Goal: Transaction & Acquisition: Purchase product/service

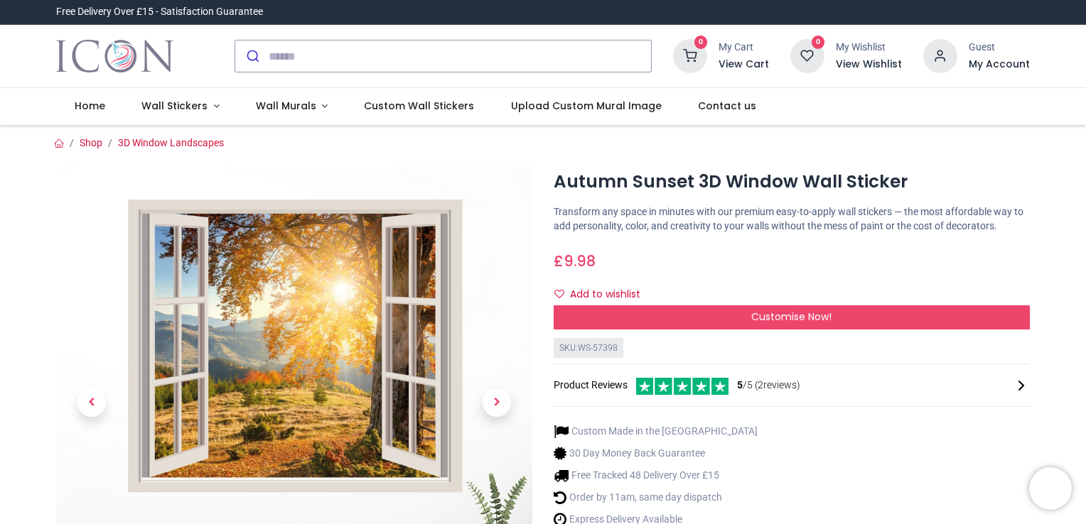
click at [1085, 46] on html "Login • Register Home Wall Stickers" at bounding box center [543, 262] width 1086 height 524
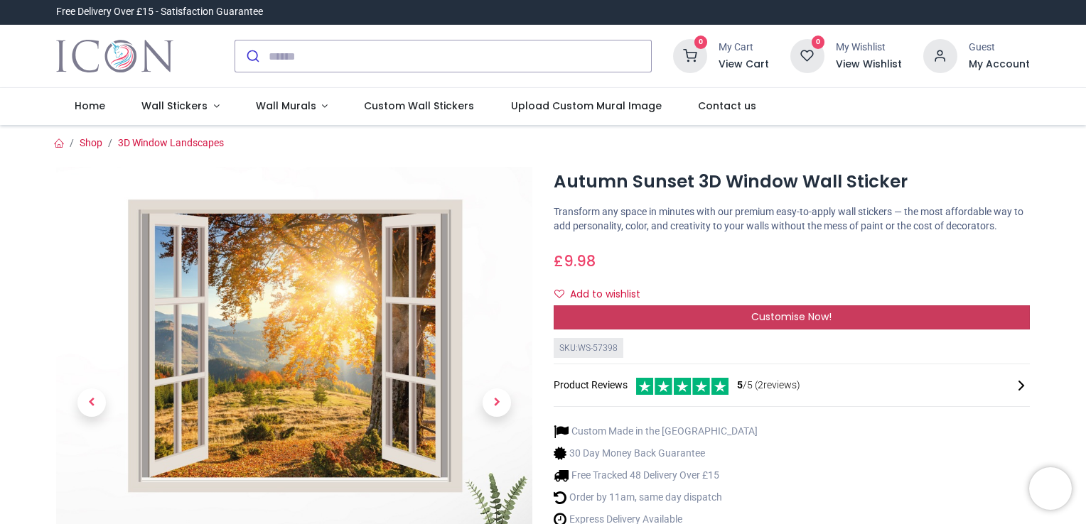
click at [630, 311] on div "Customise Now!" at bounding box center [792, 318] width 476 height 24
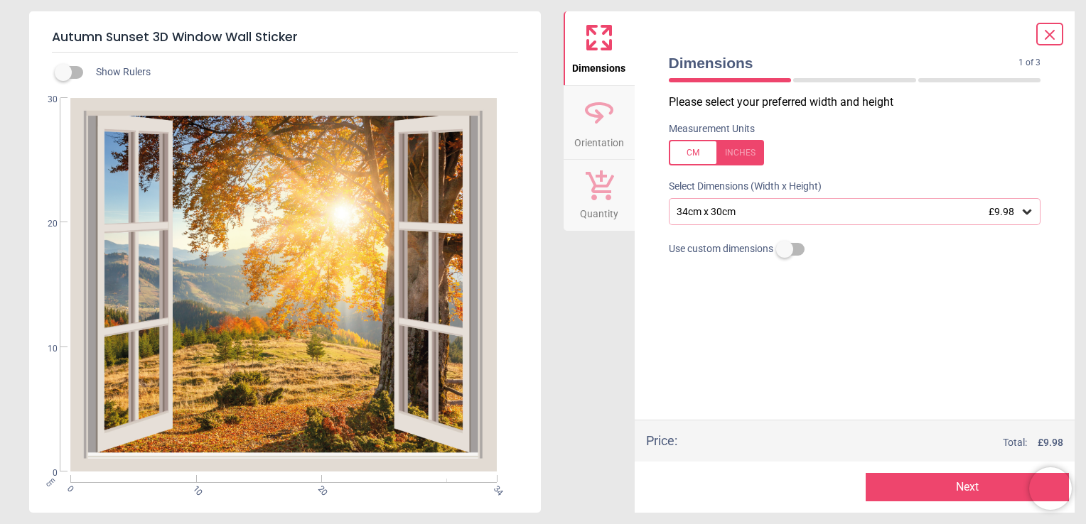
click at [701, 212] on div "34cm x 30cm £9.98" at bounding box center [847, 212] width 345 height 12
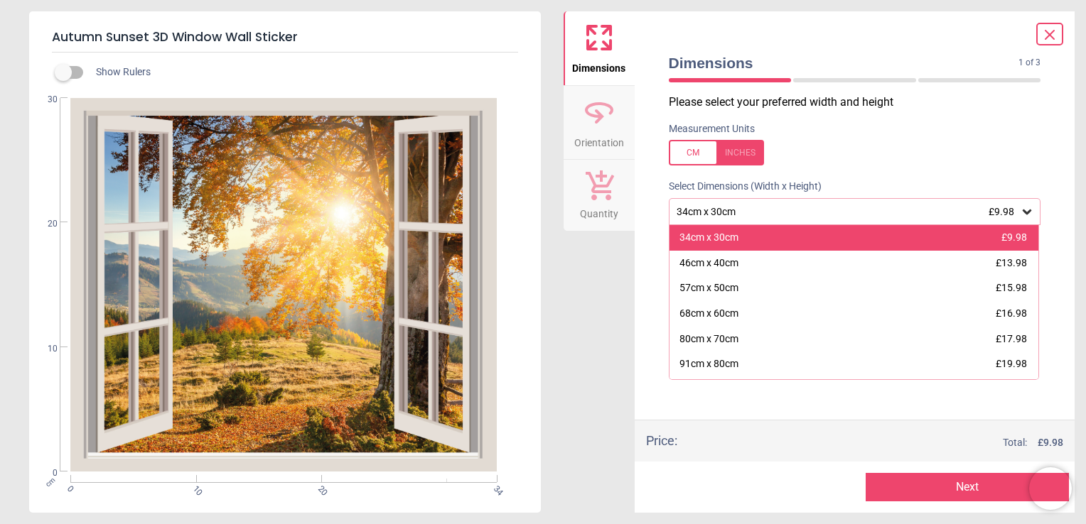
click at [856, 232] on div "34cm x 30cm £9.98" at bounding box center [854, 238] width 370 height 26
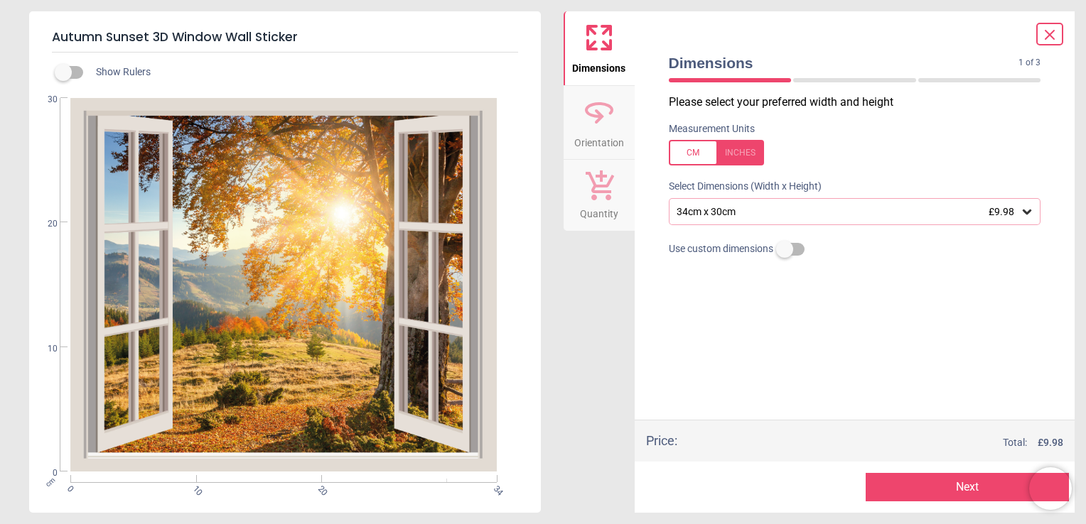
click at [932, 486] on button "Next" at bounding box center [967, 487] width 203 height 28
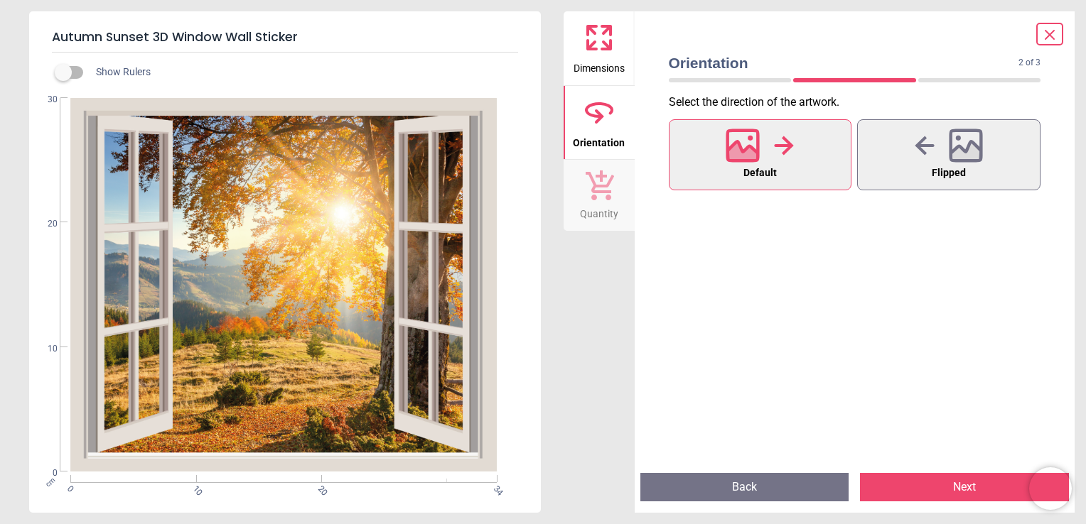
click at [942, 492] on button "Next" at bounding box center [964, 487] width 209 height 28
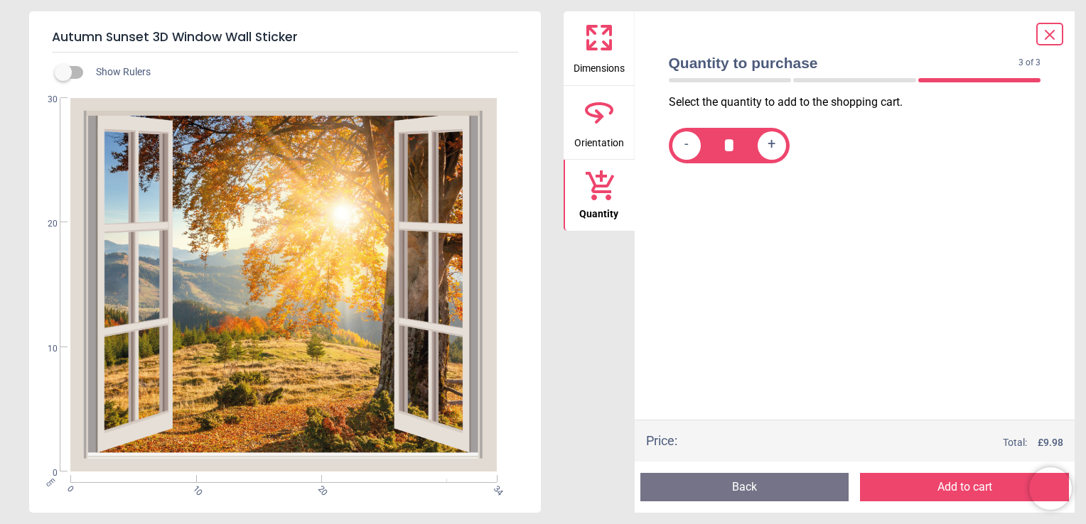
click at [924, 487] on button "Add to cart" at bounding box center [964, 487] width 209 height 28
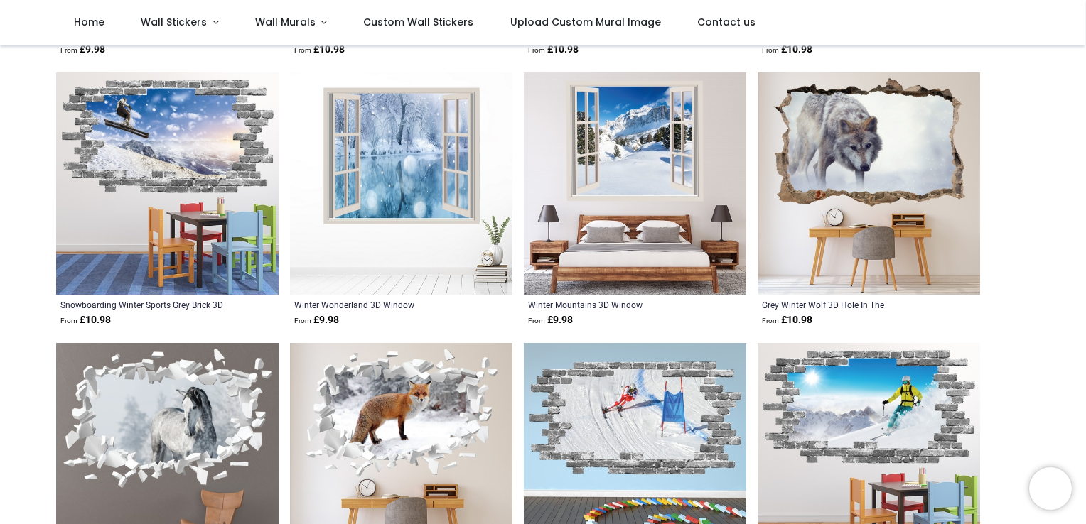
scroll to position [404, 0]
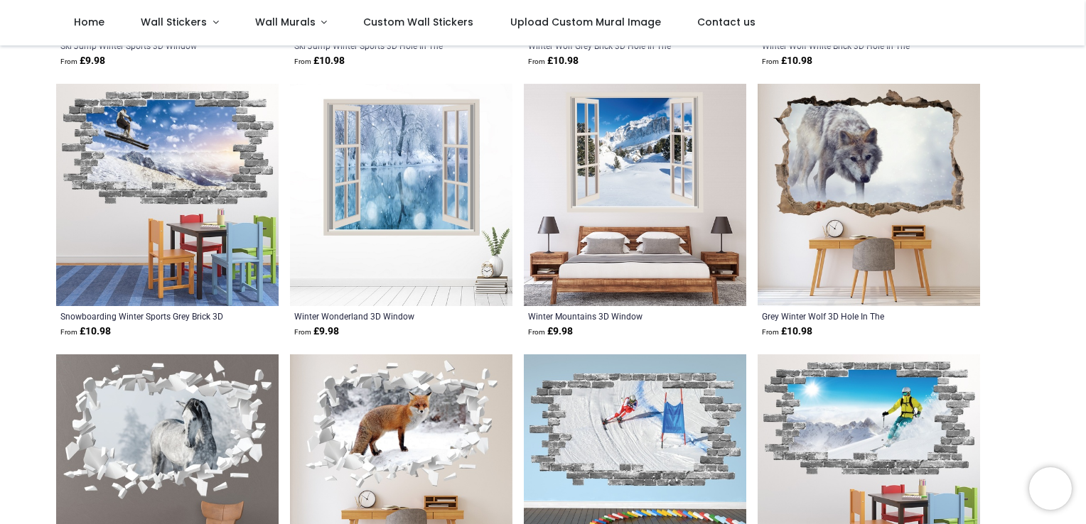
click at [331, 322] on div "Winter Wonderland 3D Window From £ 9.98" at bounding box center [379, 325] width 171 height 28
click at [330, 338] on div "Winter Wonderland 3D Window From £ 9.98" at bounding box center [401, 324] width 222 height 37
click at [362, 235] on img at bounding box center [401, 195] width 222 height 222
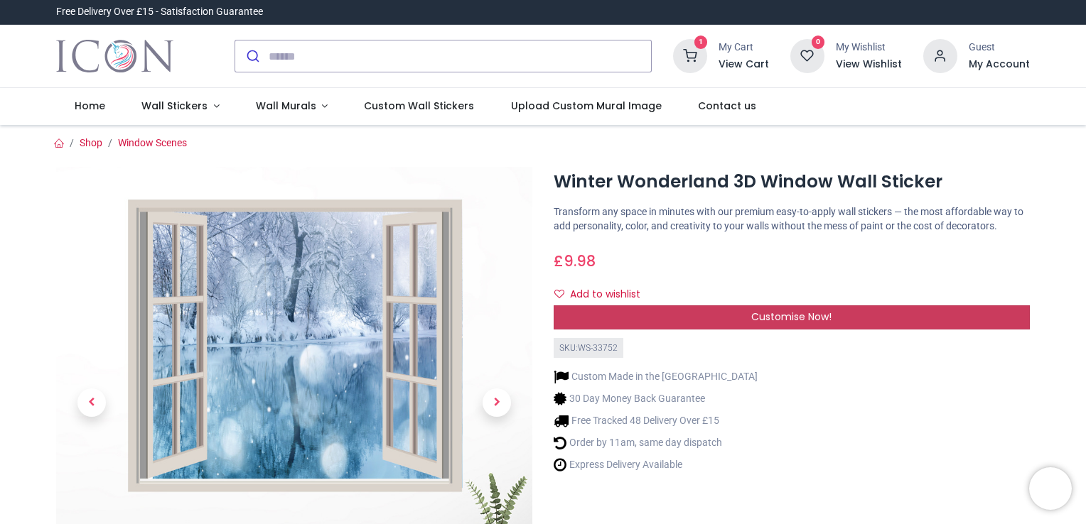
click at [897, 313] on div "Customise Now!" at bounding box center [792, 318] width 476 height 24
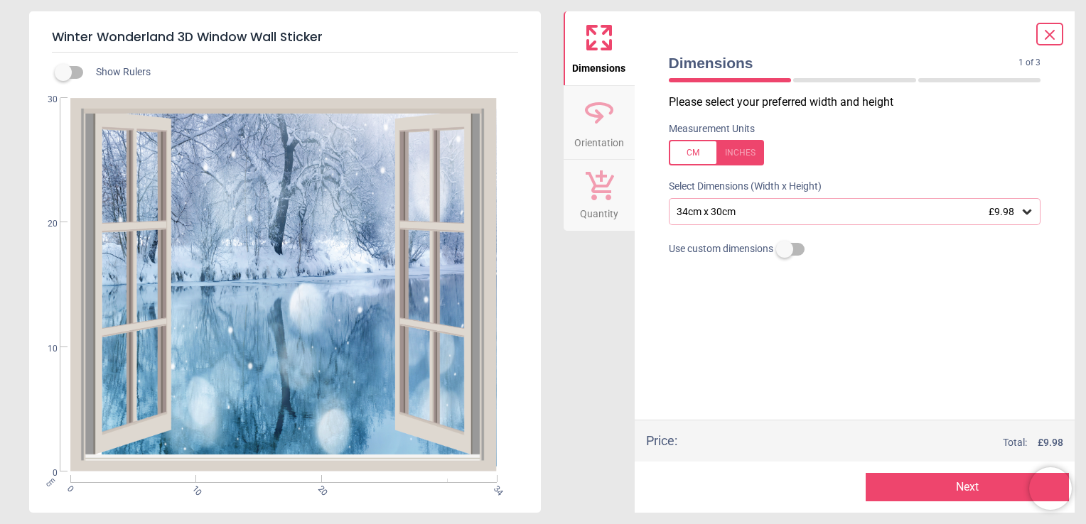
click at [949, 483] on button "Next" at bounding box center [967, 487] width 203 height 28
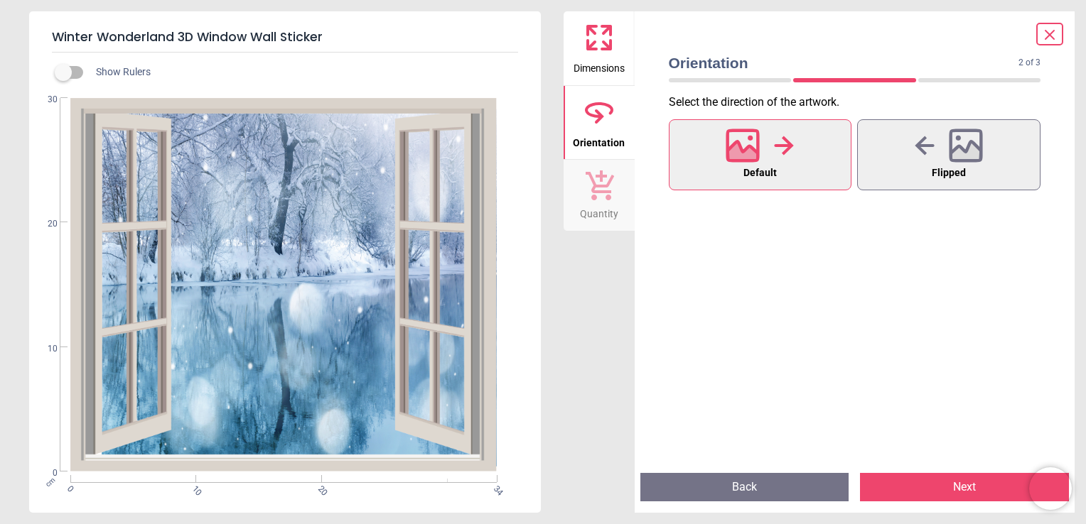
click at [948, 489] on button "Next" at bounding box center [964, 487] width 209 height 28
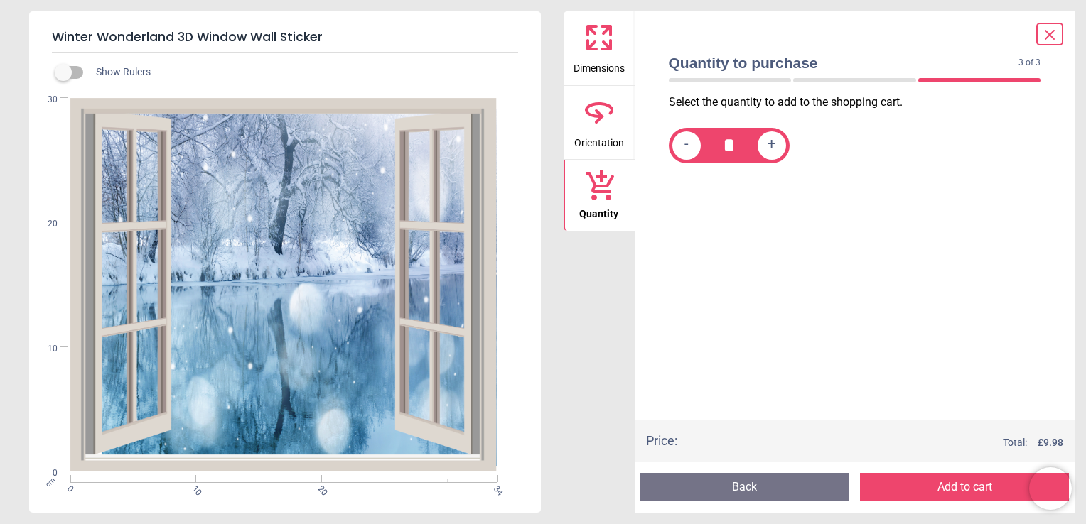
click at [907, 487] on button "Add to cart" at bounding box center [964, 487] width 209 height 28
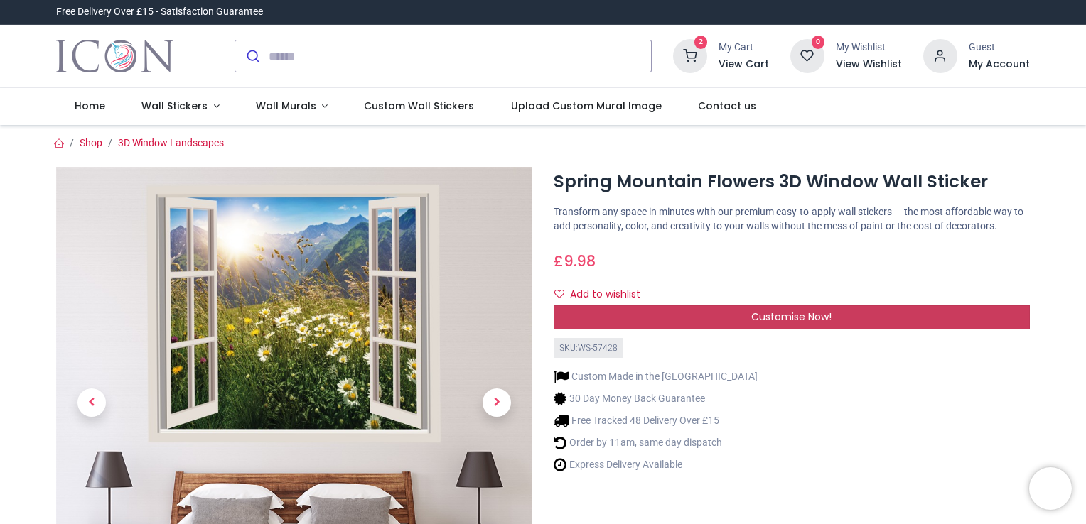
click at [931, 314] on div "Customise Now!" at bounding box center [792, 318] width 476 height 24
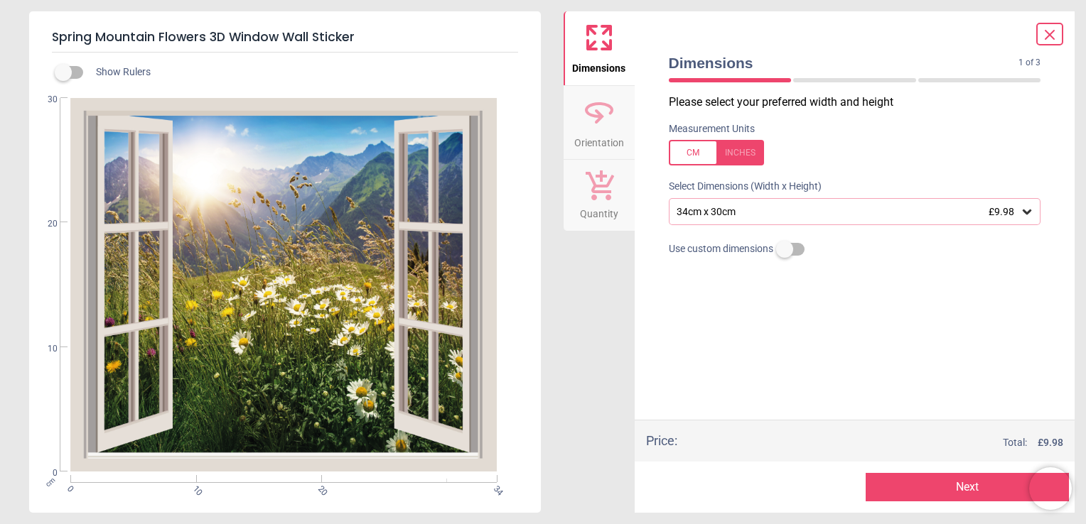
click at [963, 492] on button "Next" at bounding box center [967, 487] width 203 height 28
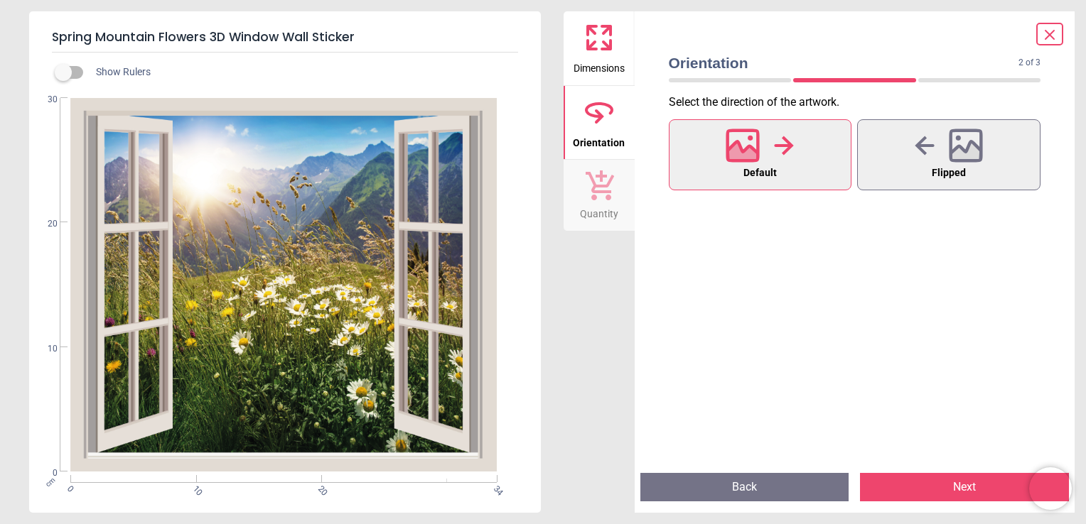
click at [958, 485] on button "Next" at bounding box center [964, 487] width 209 height 28
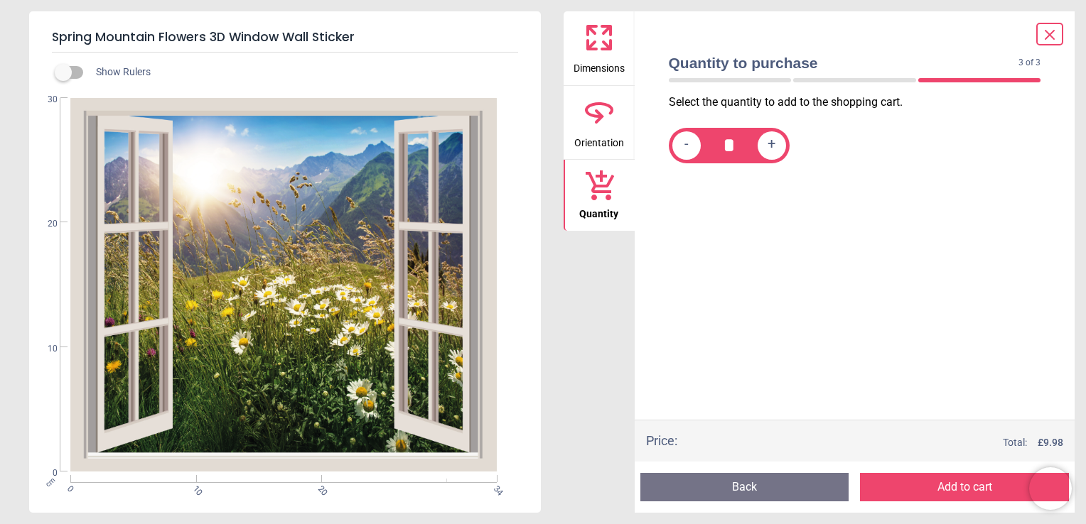
click at [958, 485] on button "Add to cart" at bounding box center [964, 487] width 209 height 28
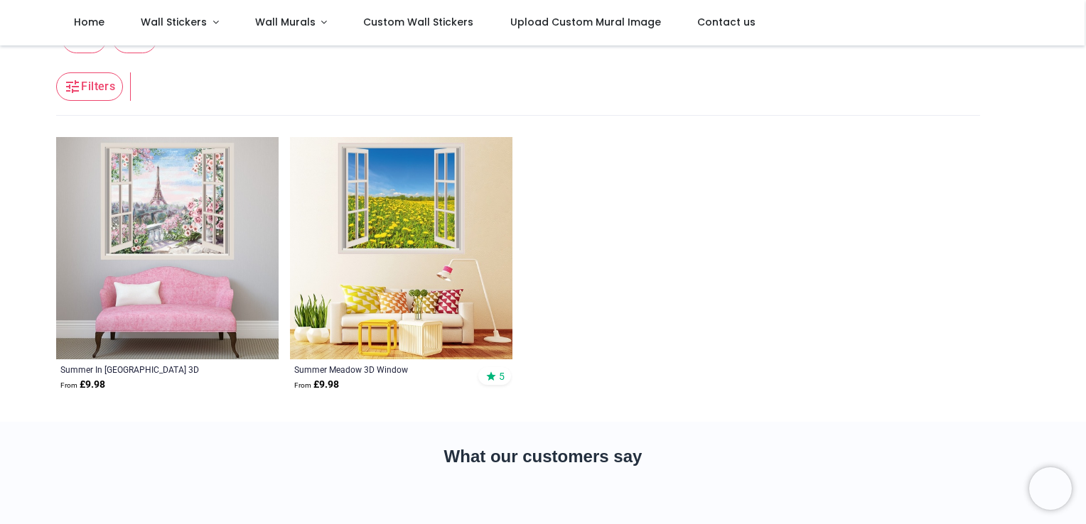
scroll to position [93, 0]
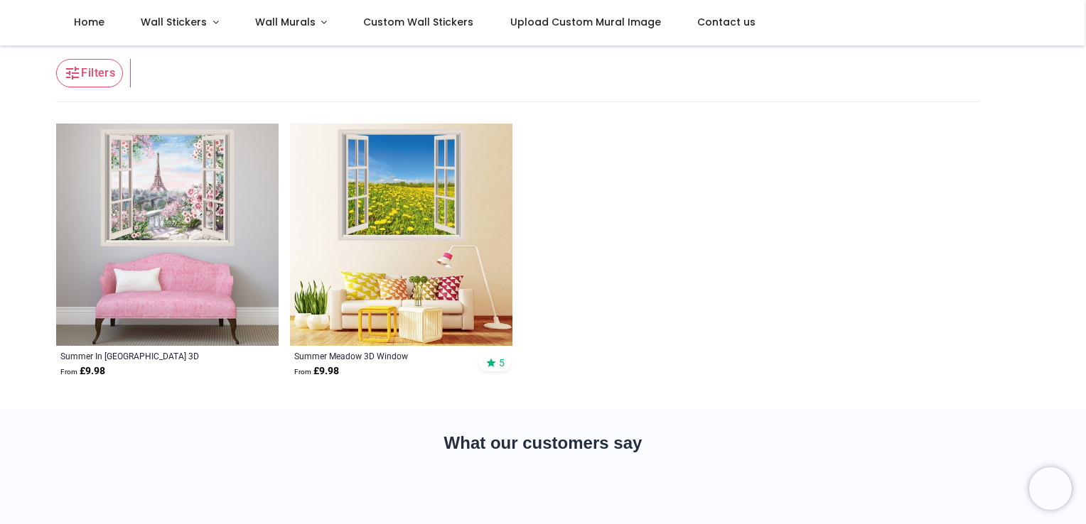
click at [442, 195] on img at bounding box center [401, 235] width 222 height 222
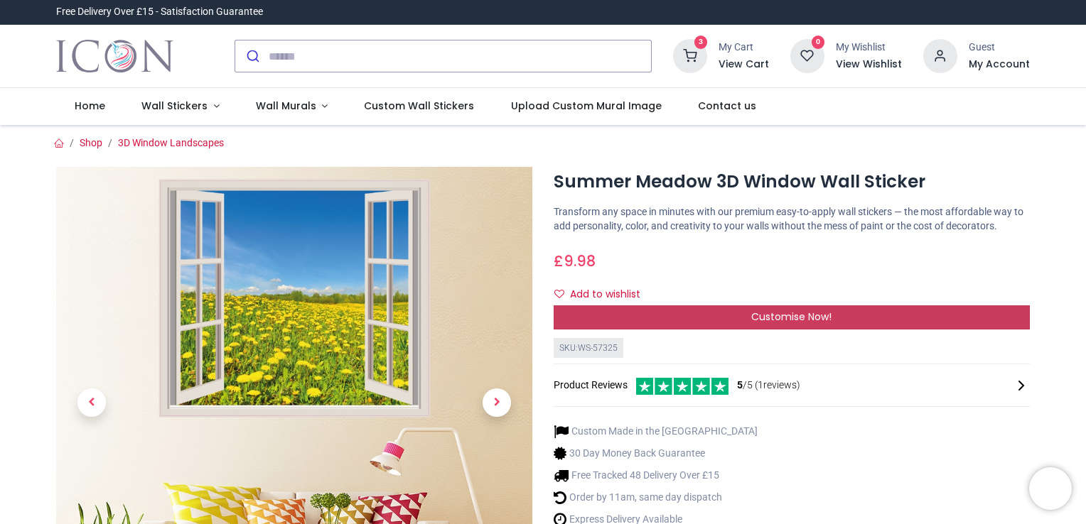
click at [765, 321] on span "Customise Now!" at bounding box center [791, 317] width 80 height 14
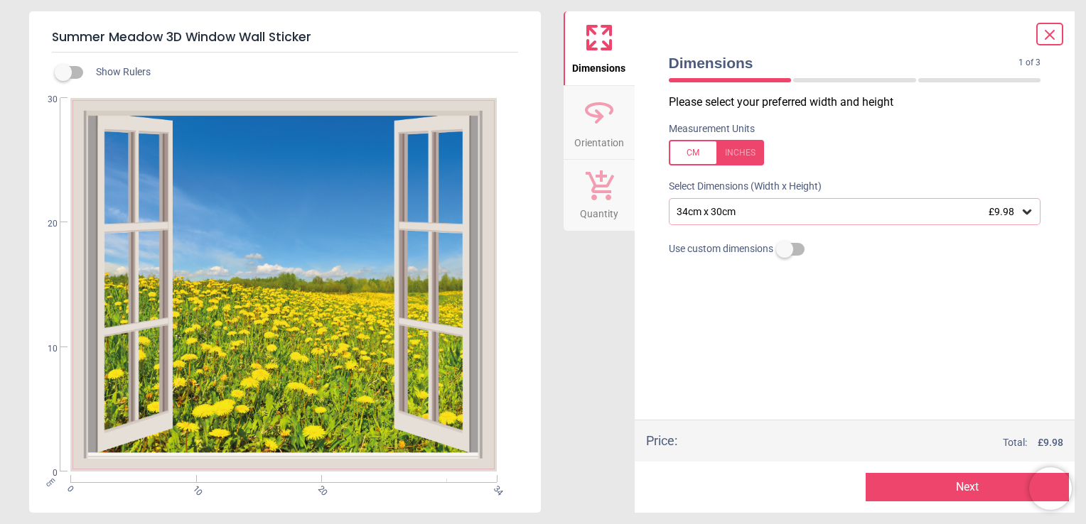
click at [941, 488] on button "Next" at bounding box center [967, 487] width 203 height 28
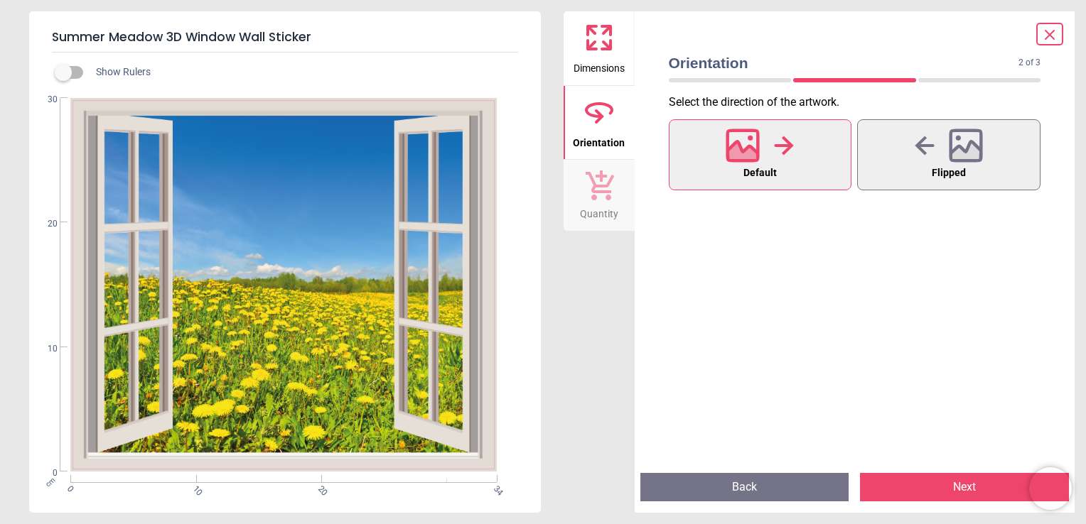
click at [941, 494] on button "Next" at bounding box center [964, 487] width 209 height 28
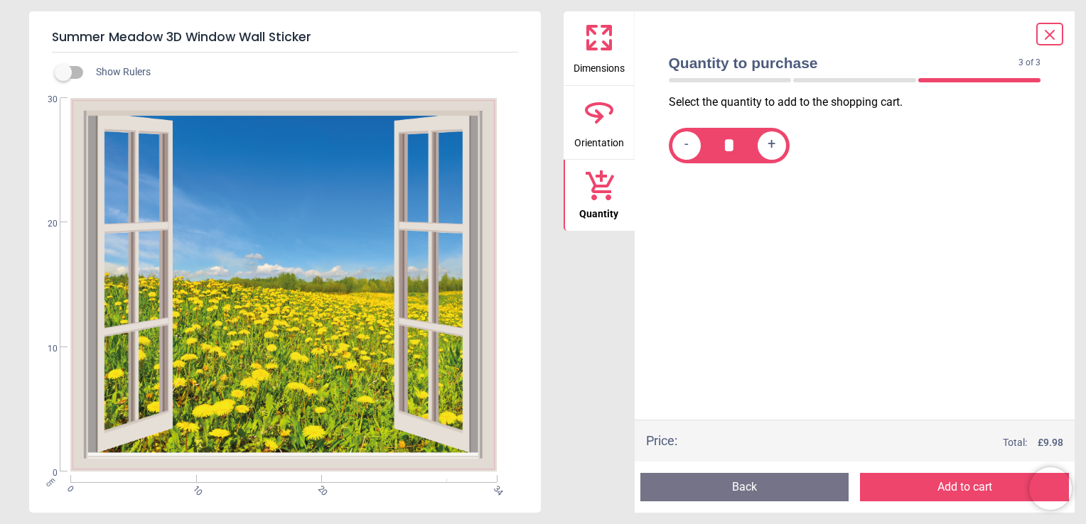
click at [941, 494] on button "Add to cart" at bounding box center [964, 487] width 209 height 28
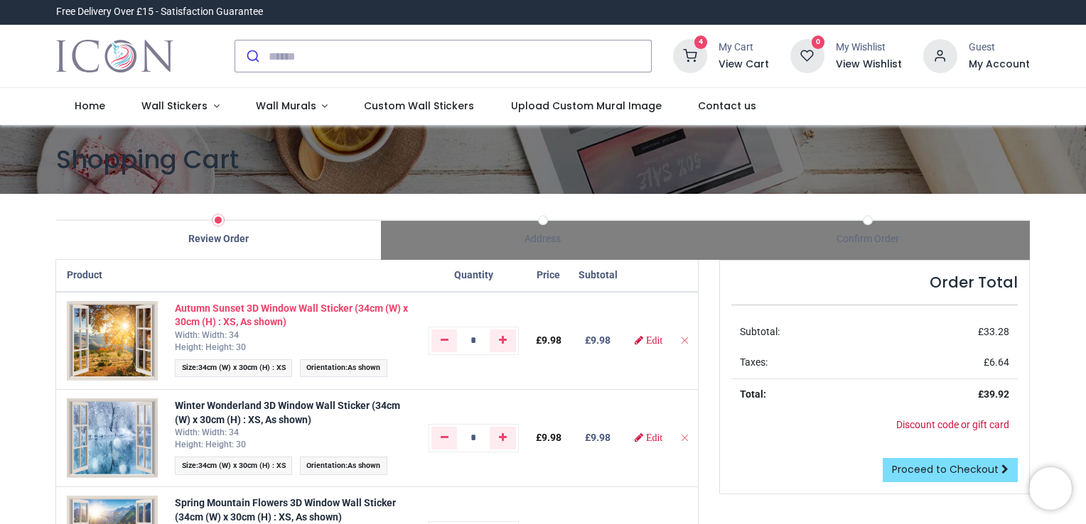
click at [273, 315] on strong "Autumn Sunset 3D Window Wall Sticker (34cm (W) x 30cm (H) : XS, As shown)" at bounding box center [291, 316] width 233 height 26
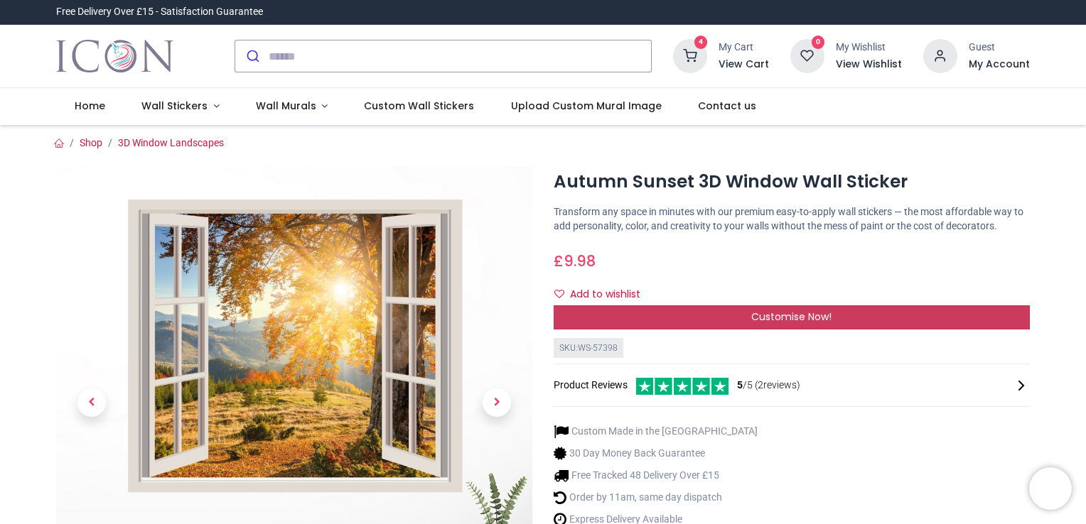
click at [662, 317] on div "Customise Now!" at bounding box center [792, 318] width 476 height 24
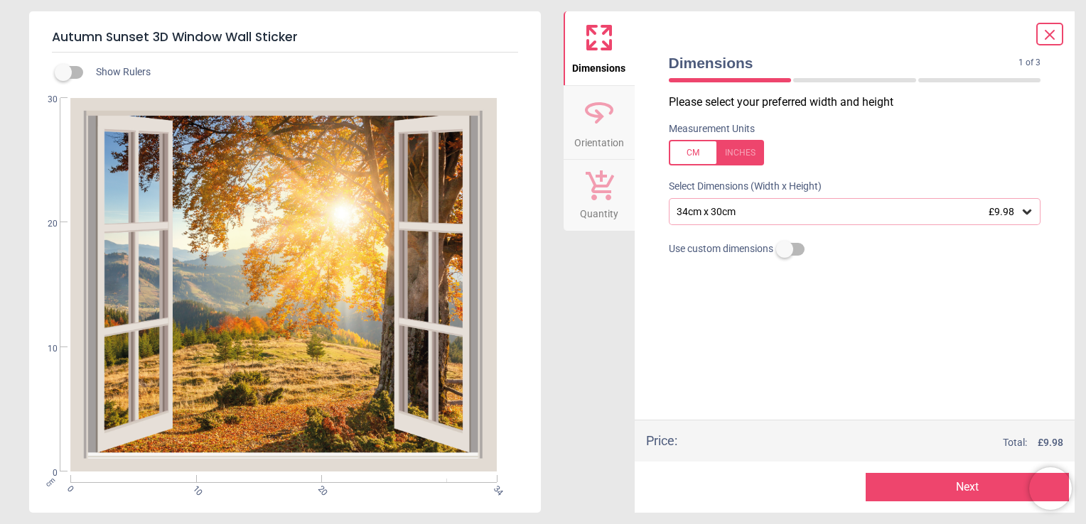
click at [1030, 215] on icon at bounding box center [1027, 212] width 14 height 14
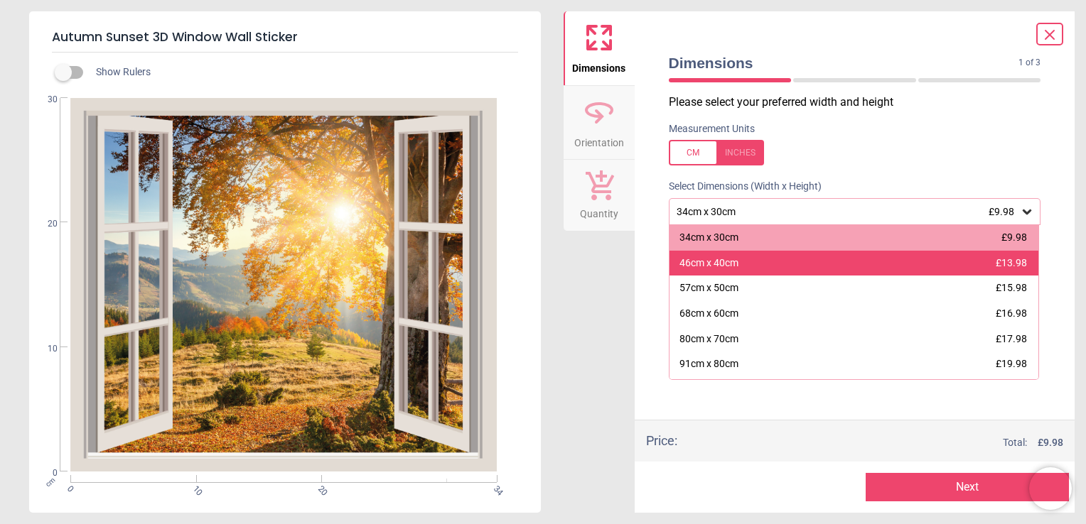
click at [779, 270] on div "46cm x 40cm £13.98" at bounding box center [854, 264] width 370 height 26
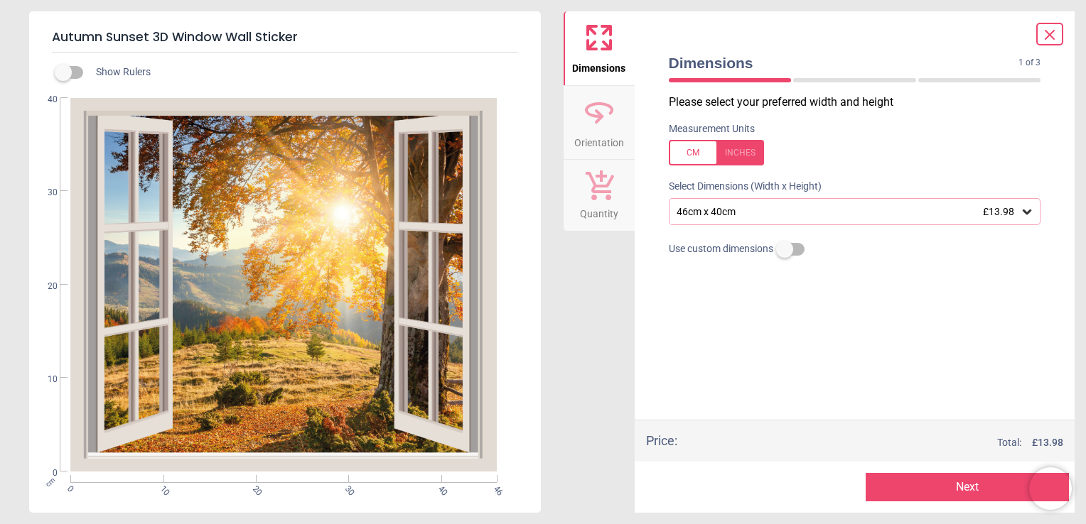
click at [893, 493] on button "Next" at bounding box center [967, 487] width 203 height 28
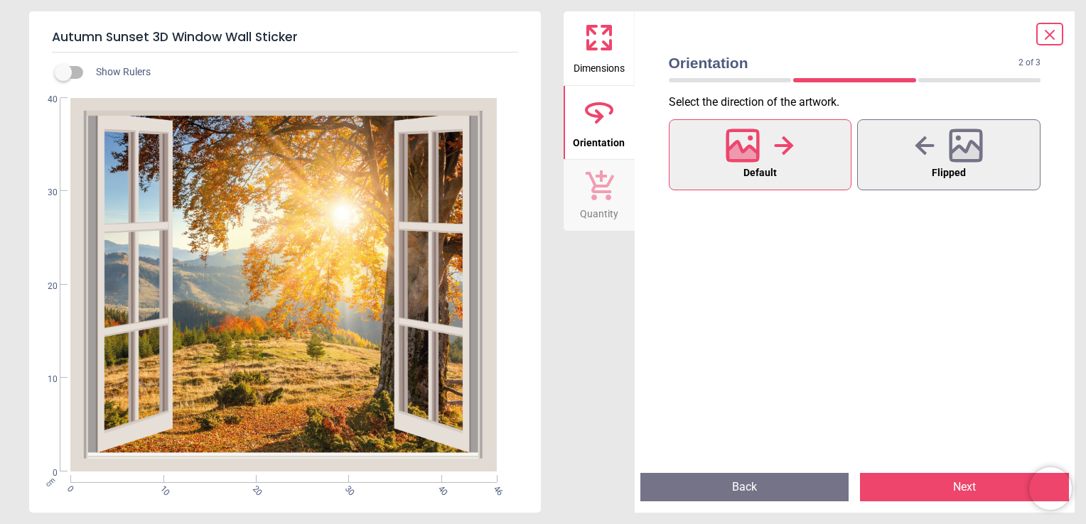
click at [906, 494] on button "Next" at bounding box center [964, 487] width 209 height 28
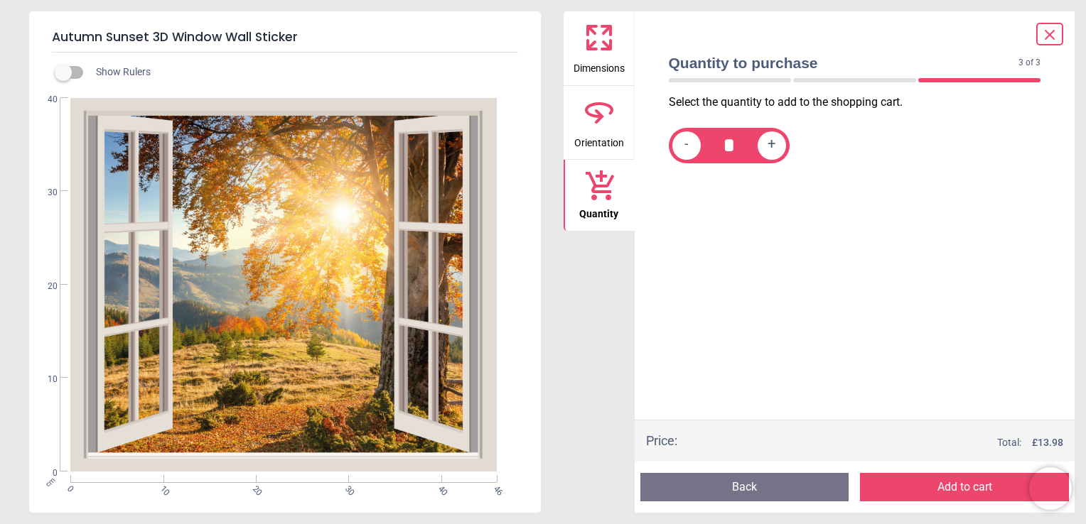
click at [906, 494] on button "Add to cart" at bounding box center [964, 487] width 209 height 28
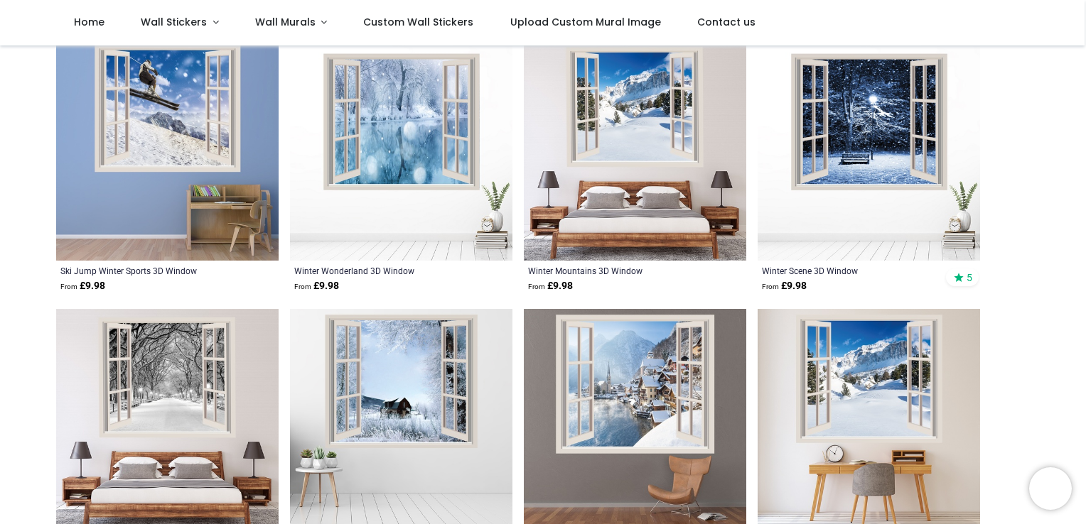
scroll to position [171, 0]
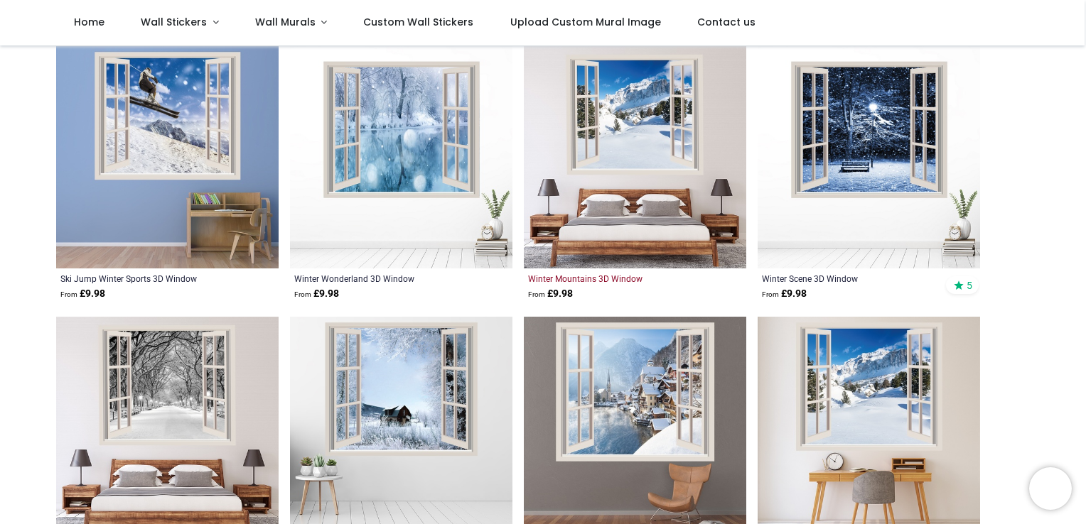
click at [645, 274] on div "Winter Mountains 3D Window" at bounding box center [613, 278] width 171 height 11
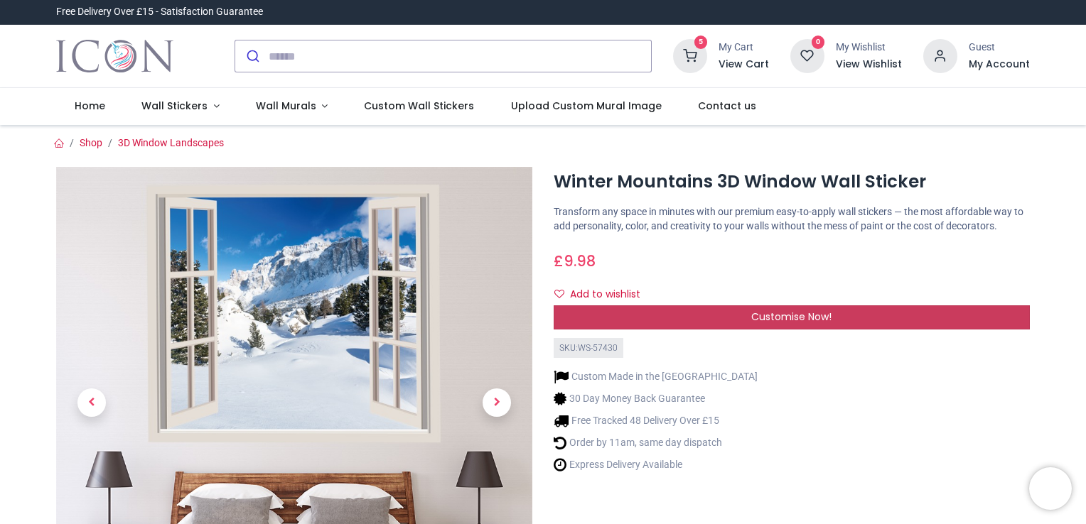
click at [725, 322] on div "Customise Now!" at bounding box center [792, 318] width 476 height 24
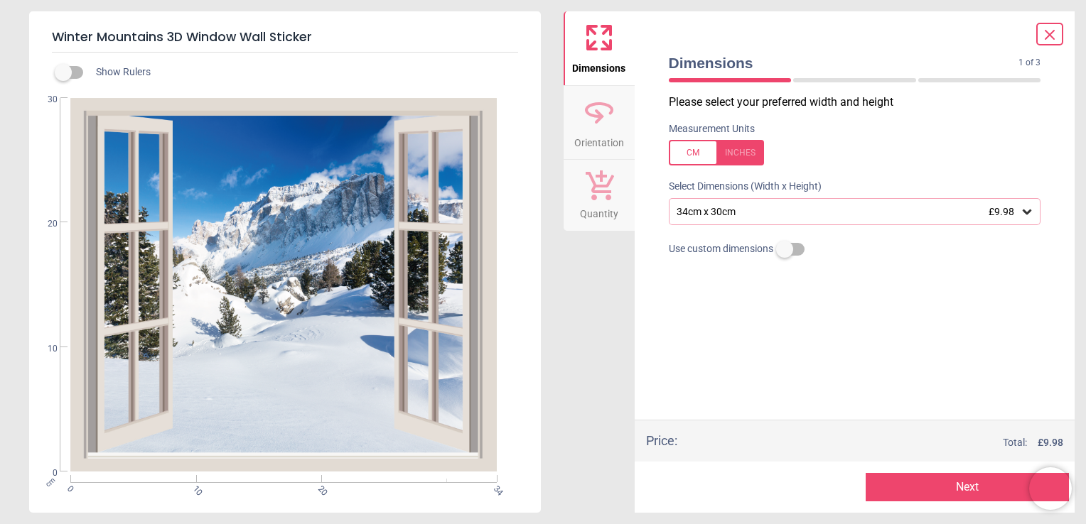
click at [763, 214] on div "34cm x 30cm £9.98" at bounding box center [847, 212] width 345 height 12
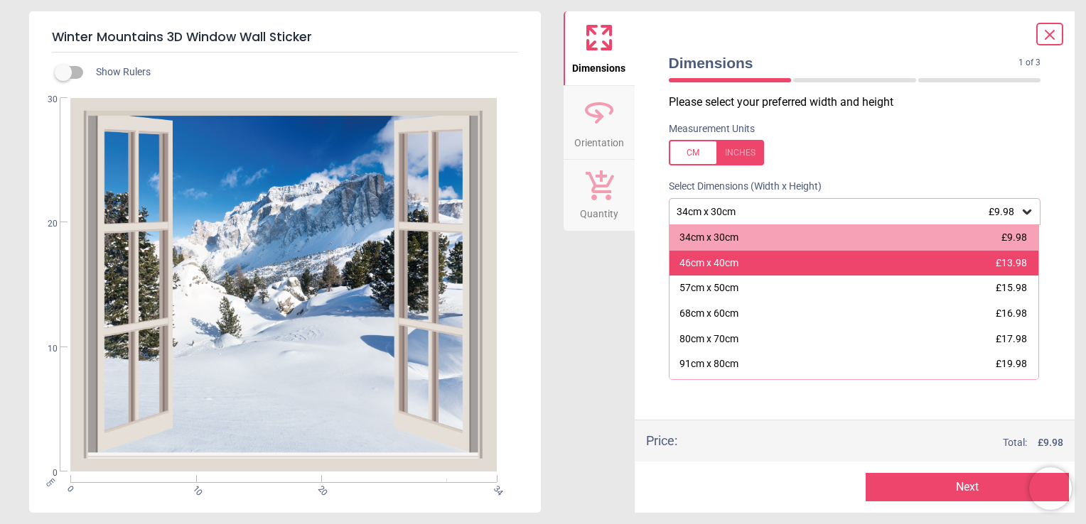
click at [755, 254] on div "46cm x 40cm £13.98" at bounding box center [854, 264] width 370 height 26
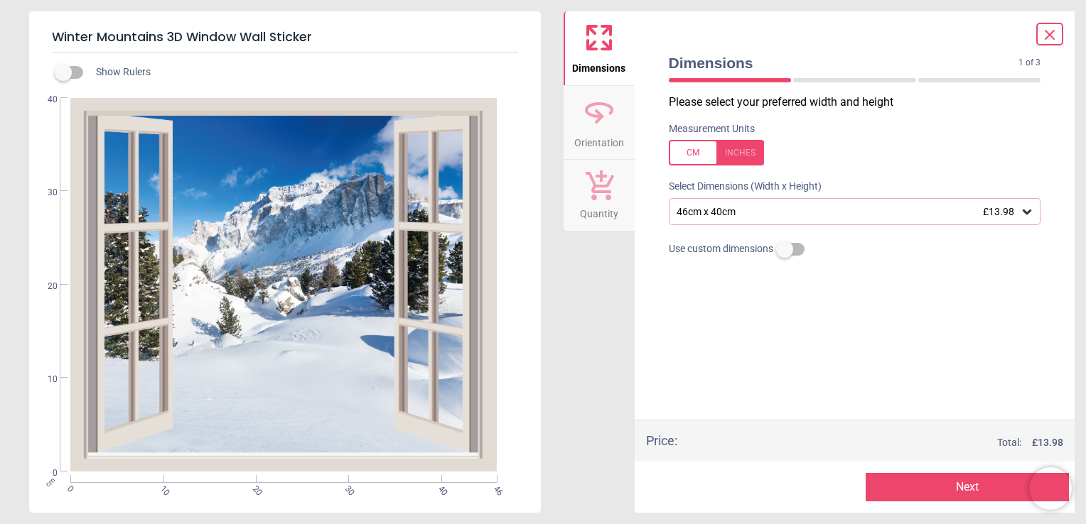
click at [965, 480] on button "Next" at bounding box center [967, 487] width 203 height 28
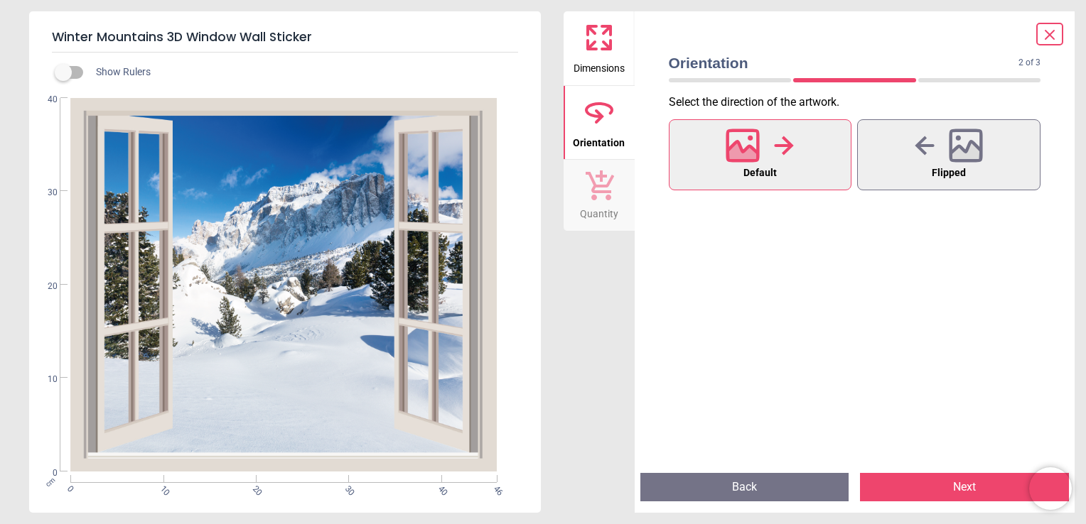
click at [898, 490] on button "Next" at bounding box center [964, 487] width 209 height 28
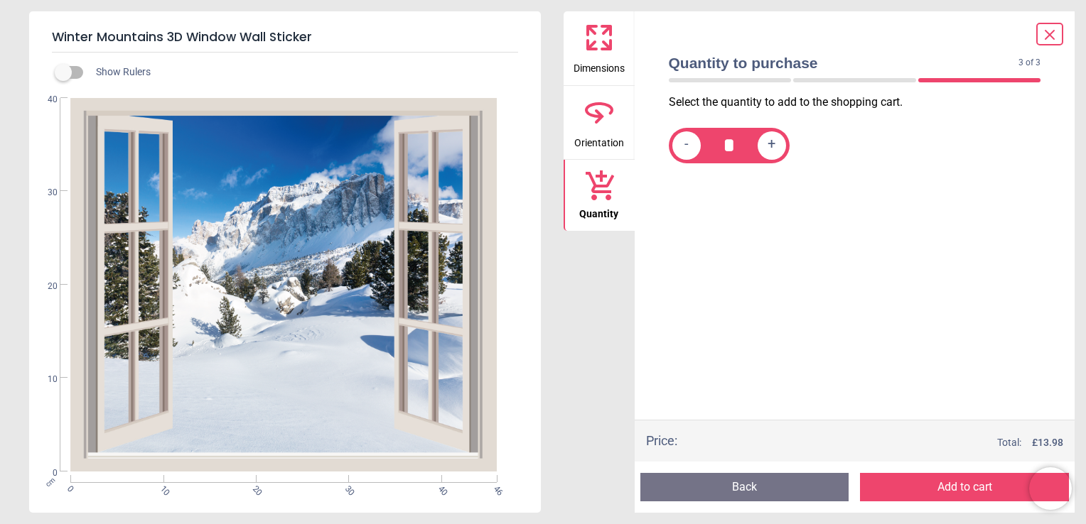
click at [898, 490] on button "Add to cart" at bounding box center [964, 487] width 209 height 28
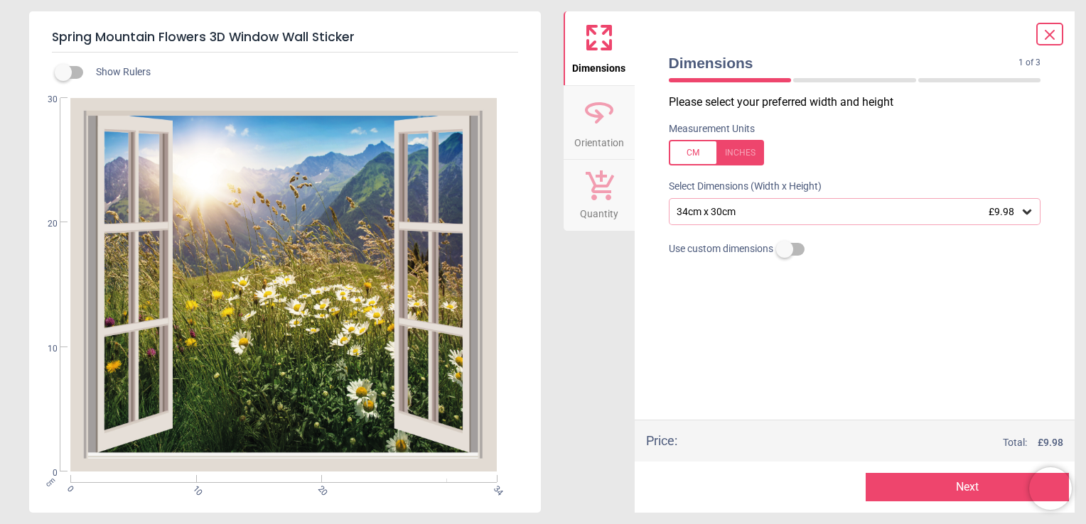
click at [881, 217] on div "34cm x 30cm £9.98" at bounding box center [847, 212] width 345 height 12
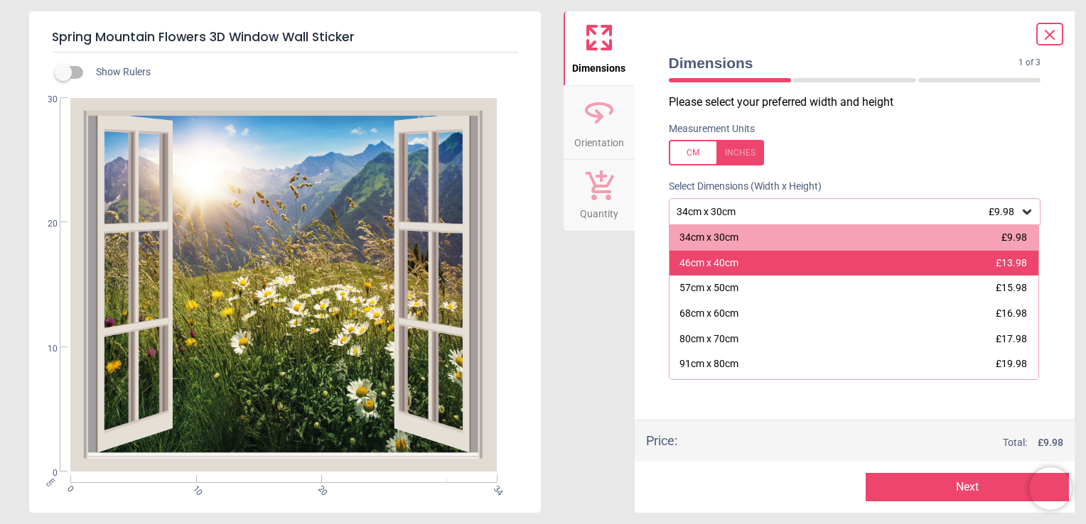
click at [868, 268] on div "46cm x 40cm £13.98" at bounding box center [854, 264] width 370 height 26
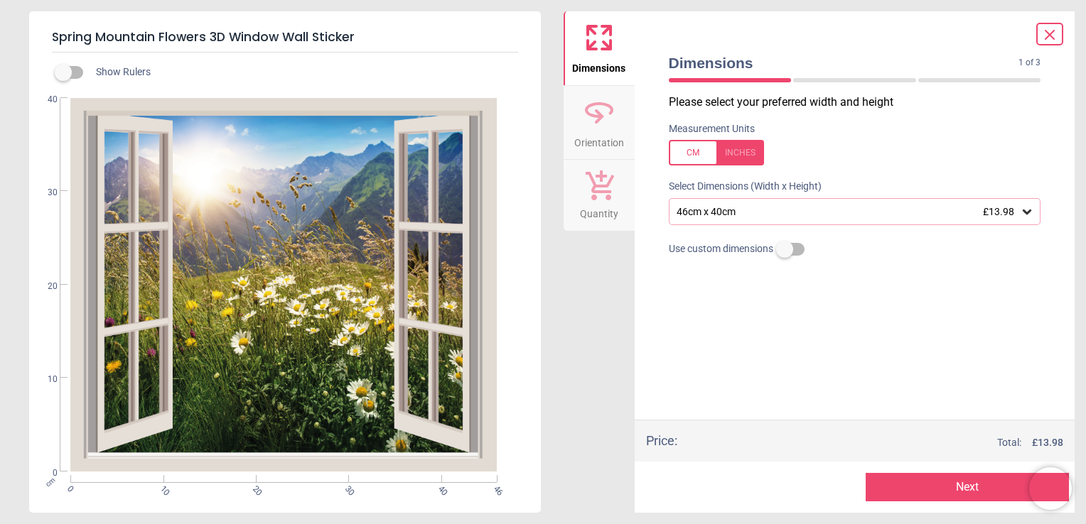
click at [935, 481] on button "Next" at bounding box center [967, 487] width 203 height 28
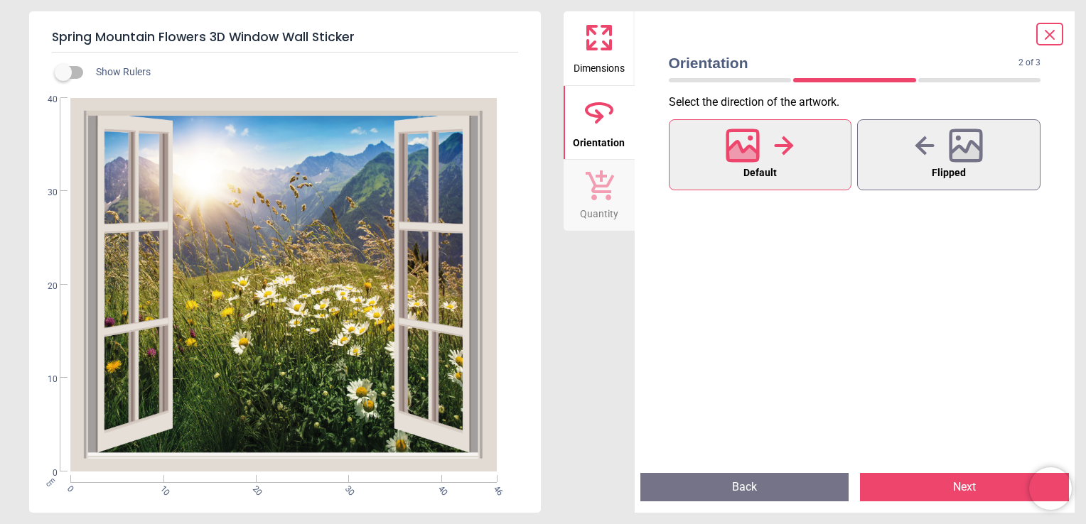
click at [935, 481] on button "Next" at bounding box center [964, 487] width 209 height 28
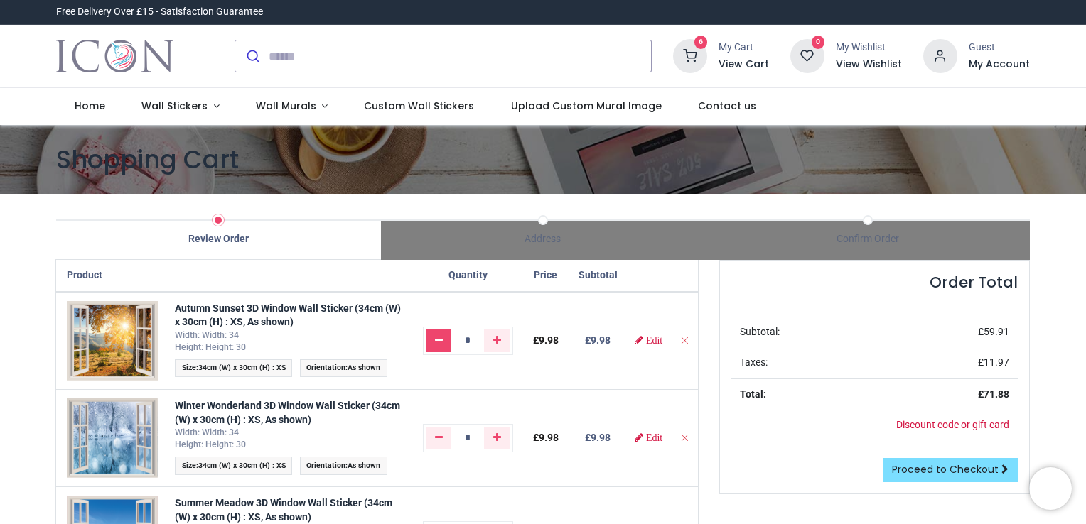
click at [436, 344] on icon "Remove one" at bounding box center [439, 340] width 8 height 10
type input "*"
click at [688, 342] on icon "Remove from cart" at bounding box center [684, 340] width 10 height 10
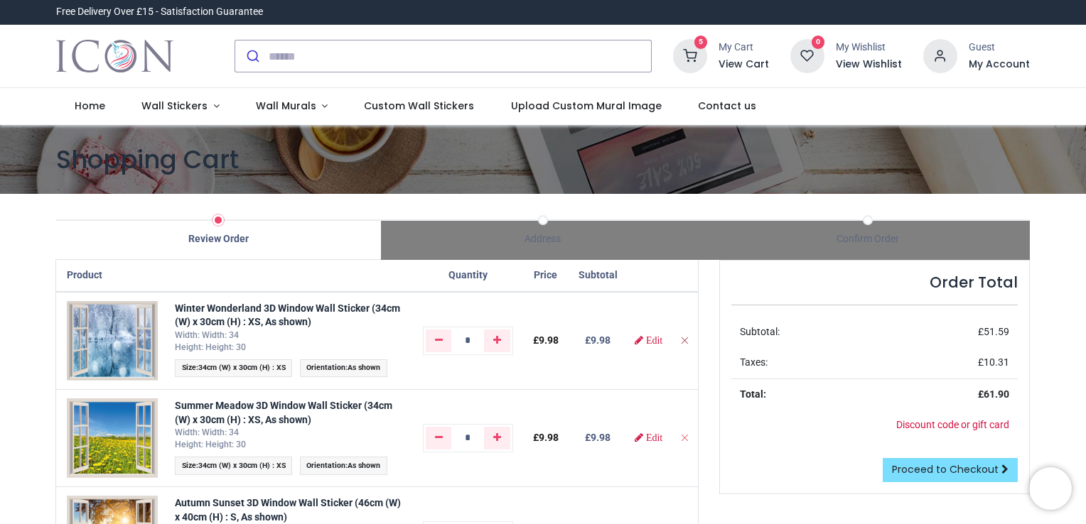
click at [685, 339] on icon "Remove from cart" at bounding box center [684, 340] width 10 height 10
type input "*"
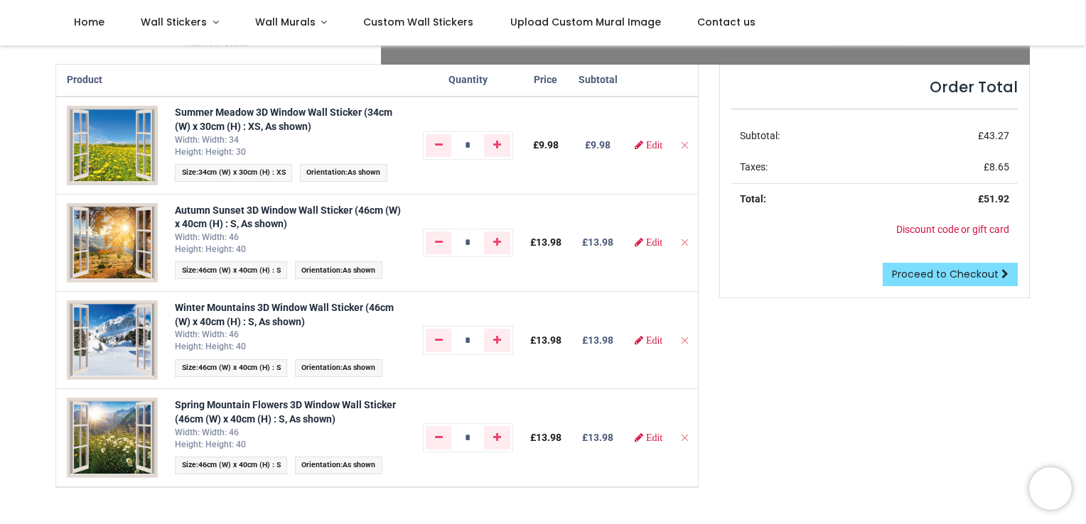
scroll to position [114, 0]
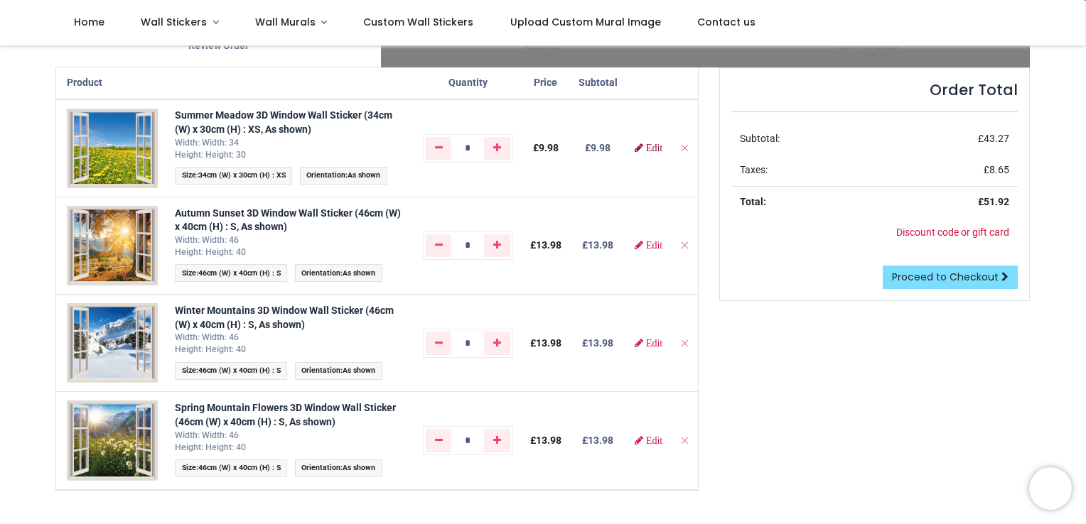
click at [648, 143] on link "Edit" at bounding box center [649, 148] width 28 height 10
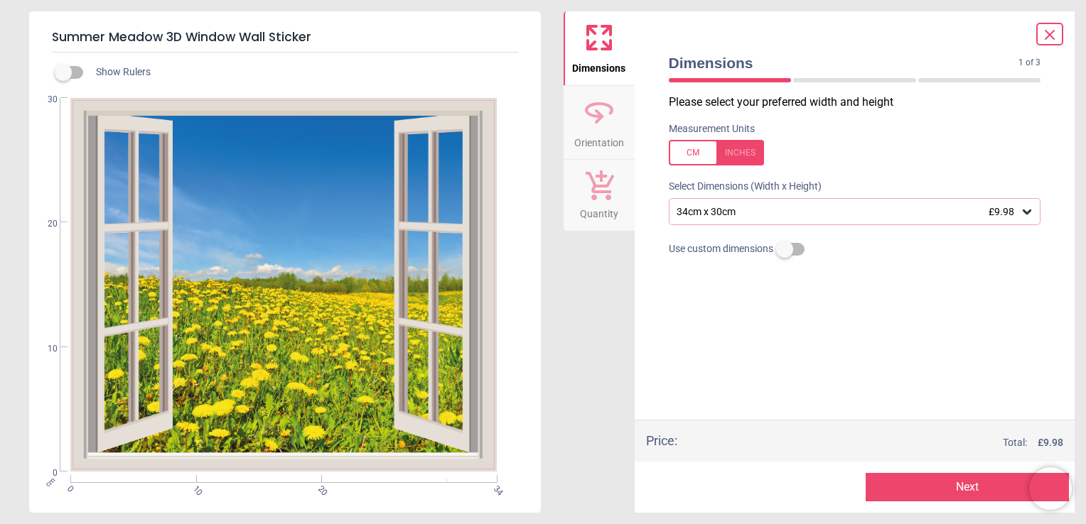
click at [909, 220] on div "34cm x 30cm £9.98" at bounding box center [855, 211] width 372 height 27
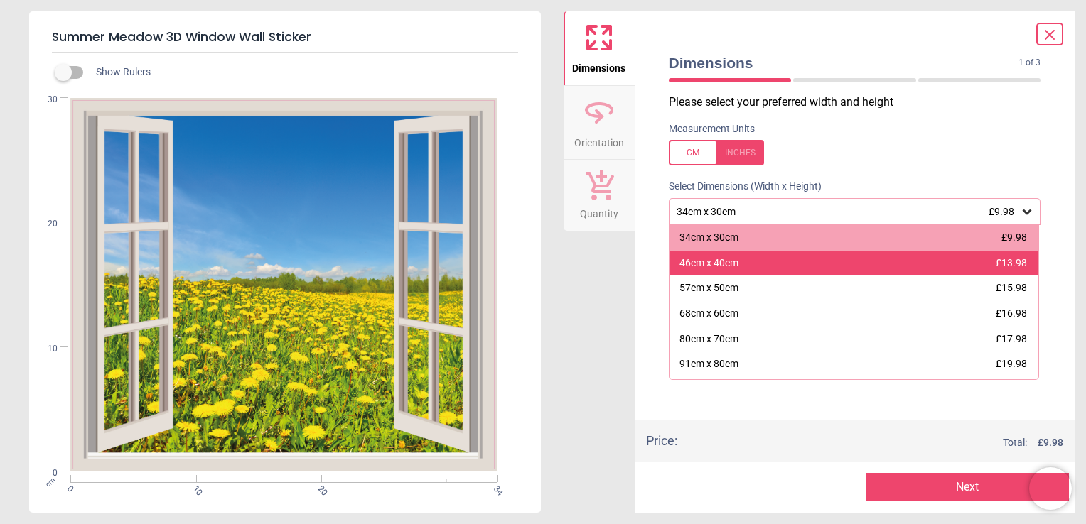
click at [876, 259] on div "46cm x 40cm £13.98" at bounding box center [854, 264] width 370 height 26
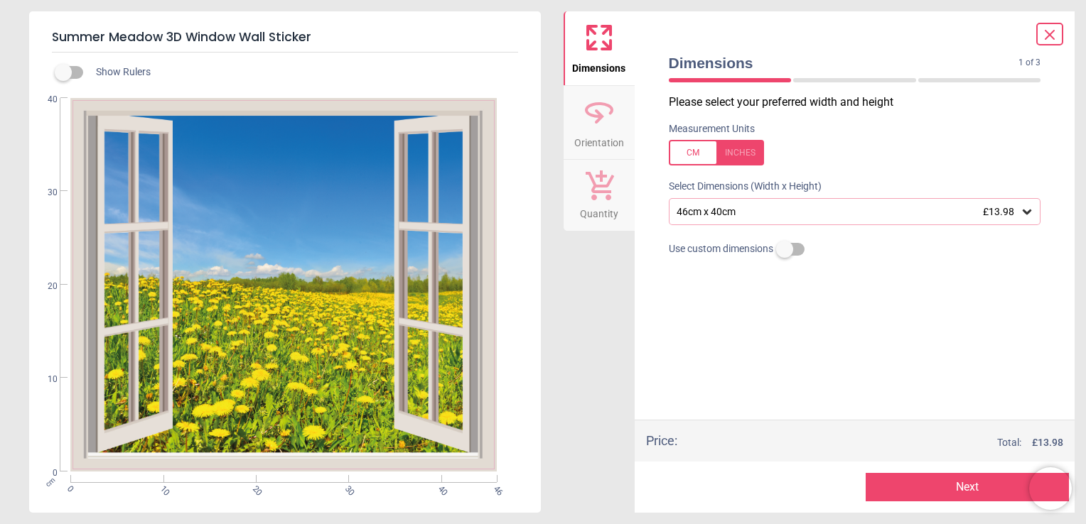
click at [920, 483] on button "Next" at bounding box center [967, 487] width 203 height 28
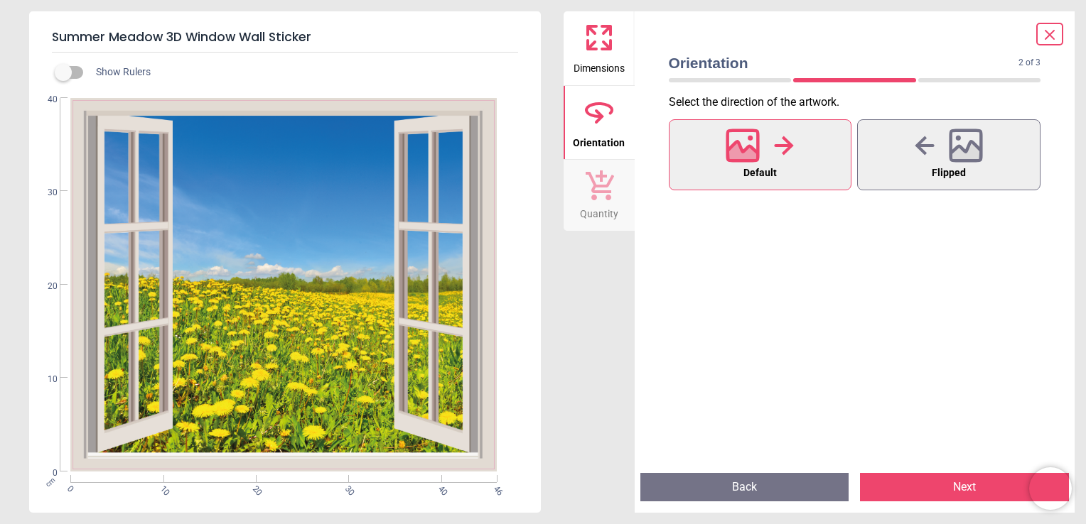
click at [902, 486] on button "Next" at bounding box center [964, 487] width 209 height 28
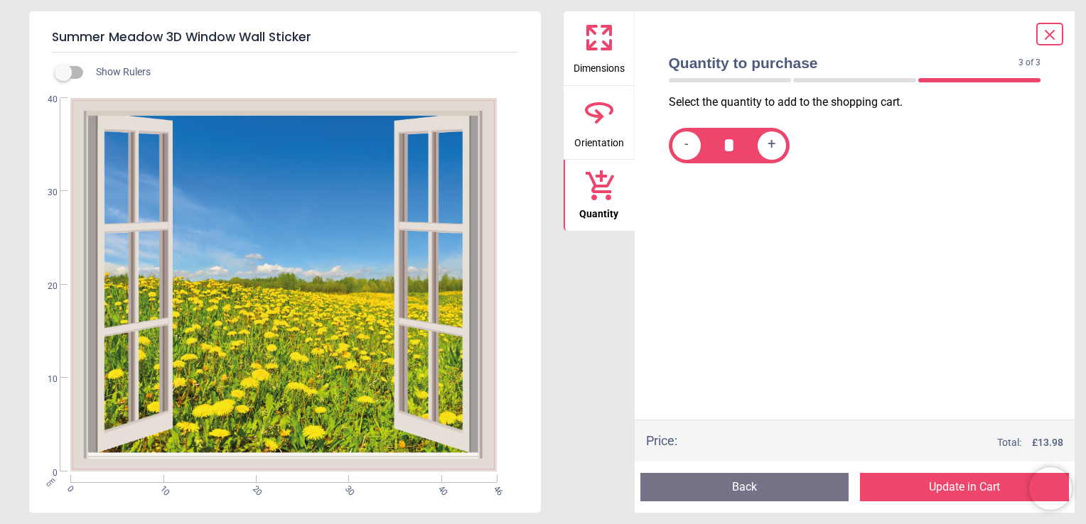
click at [902, 491] on button "Update in Cart" at bounding box center [964, 487] width 209 height 28
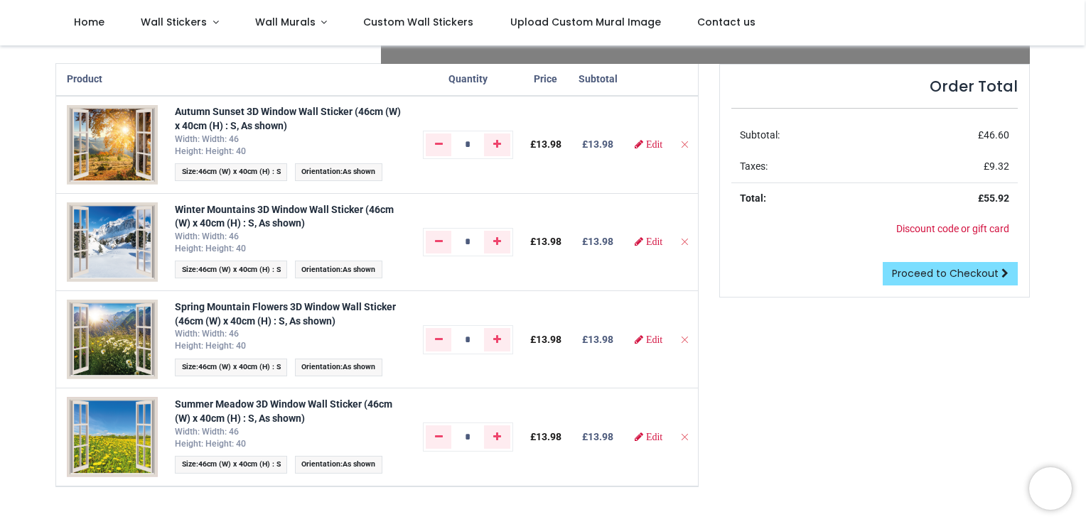
scroll to position [124, 0]
